Goal: Transaction & Acquisition: Purchase product/service

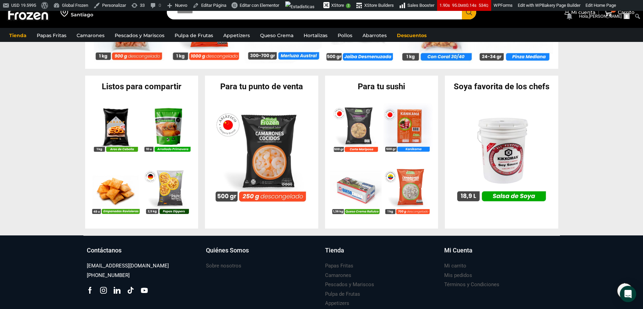
scroll to position [705, 0]
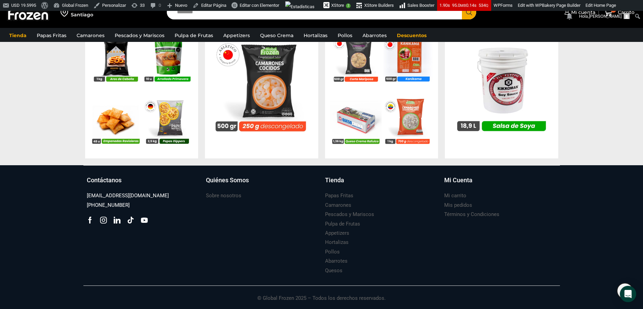
drag, startPoint x: 132, startPoint y: 206, endPoint x: 86, endPoint y: 206, distance: 46.3
click at [86, 206] on div "Contáctanos ventas@globalfrozen.com +56 9 5420 1037 Facebook Tik-tok" at bounding box center [142, 226] width 119 height 100
click at [158, 207] on div "[PHONE_NUMBER]" at bounding box center [143, 205] width 112 height 9
drag, startPoint x: 134, startPoint y: 205, endPoint x: 88, endPoint y: 206, distance: 45.3
click at [83, 206] on div "Contáctanos ventas@globalfrozen.com +56 9 5420 1037 Facebook Tik-tok" at bounding box center [142, 226] width 119 height 100
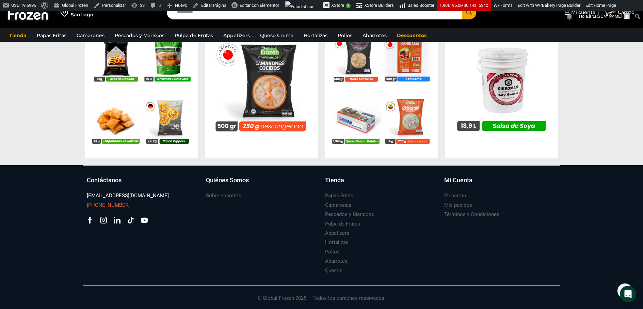
click at [139, 206] on div "[PHONE_NUMBER]" at bounding box center [143, 205] width 112 height 9
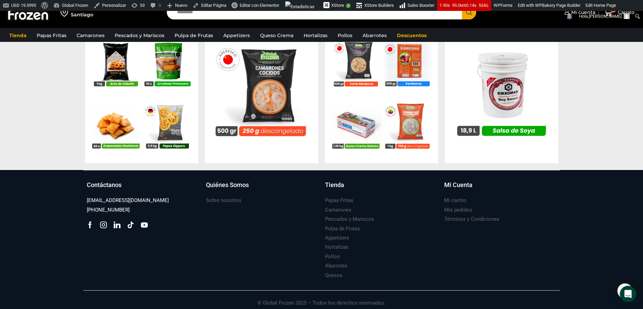
scroll to position [698, 0]
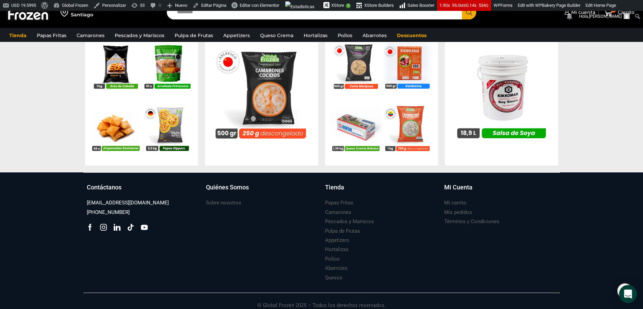
click at [623, 293] on div "Open Intercom Messenger" at bounding box center [629, 294] width 18 height 18
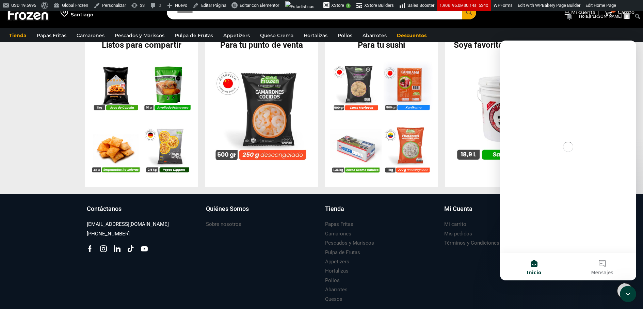
scroll to position [674, 0]
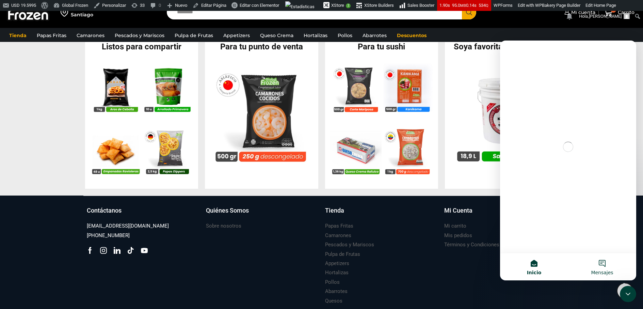
click at [613, 265] on button "Mensajes" at bounding box center [603, 266] width 68 height 27
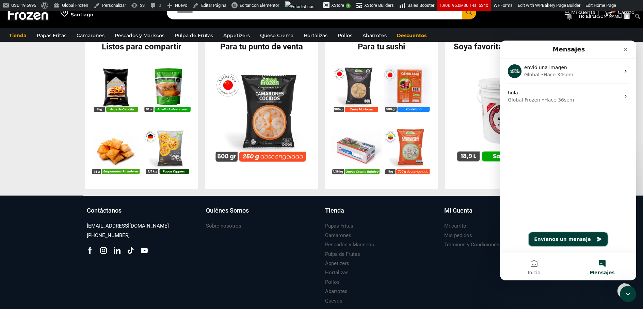
click at [574, 241] on button "Envíanos un mensaje" at bounding box center [568, 239] width 79 height 14
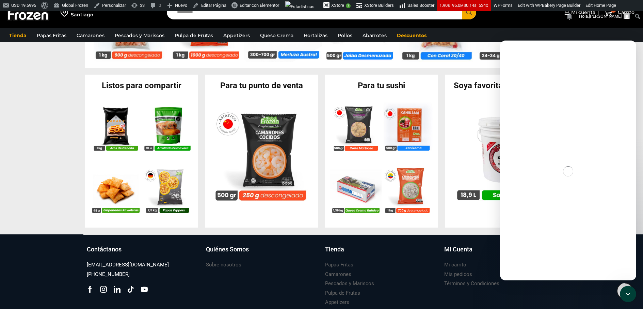
scroll to position [635, 0]
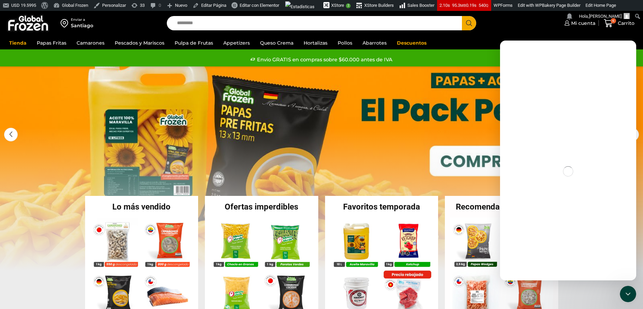
click at [470, 111] on link "1 / 3" at bounding box center [321, 168] width 643 height 204
click at [355, 230] on img at bounding box center [356, 242] width 52 height 52
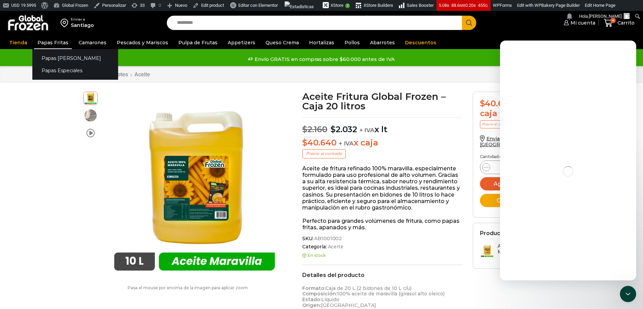
click at [61, 42] on link "Papas Fritas" at bounding box center [53, 42] width 38 height 13
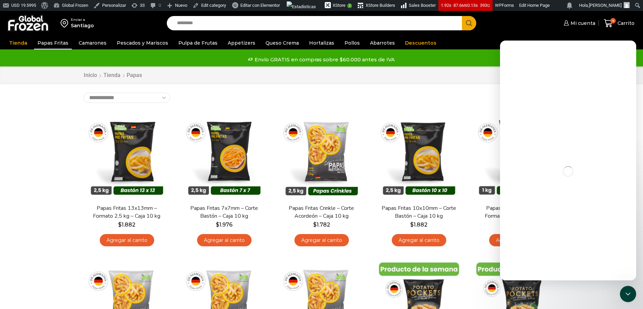
click at [616, 294] on div "Enviar a Santiago Search input Search Mi cuenta Pedidos" at bounding box center [321, 310] width 643 height 599
click at [624, 296] on icon "Cerrar Intercom Messenger" at bounding box center [627, 293] width 8 height 8
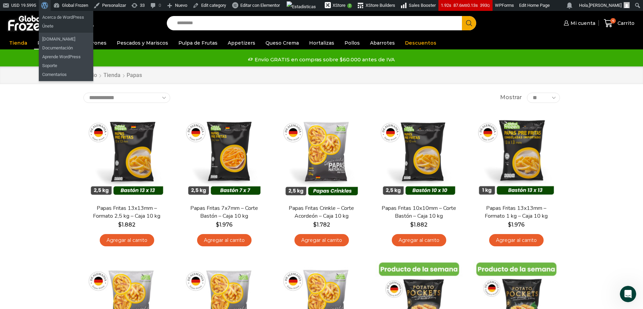
click at [46, 4] on span "Barra de herramientas" at bounding box center [43, 5] width 5 height 10
